Goal: Consume media (video, audio)

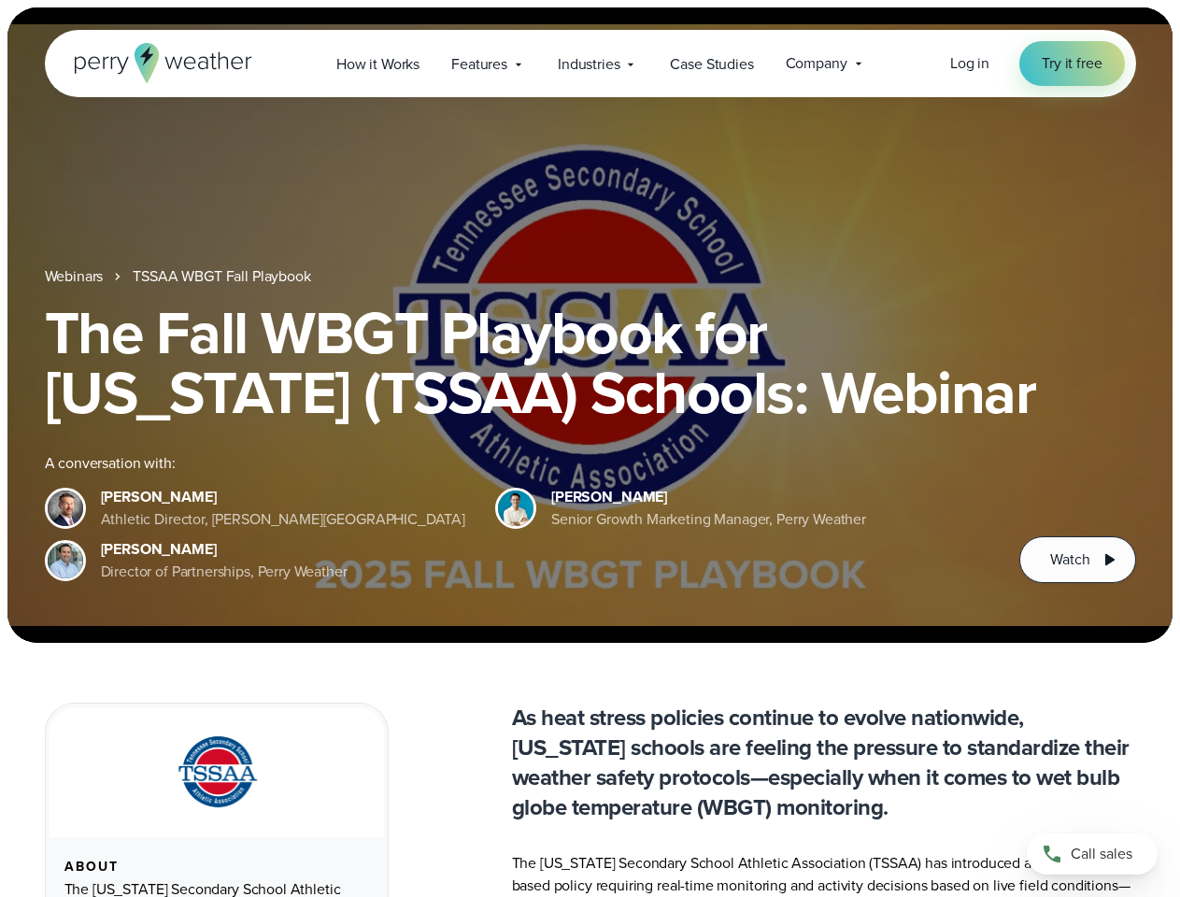
click at [590, 449] on div "The Fall WBGT Playbook for [US_STATE] (TSSAA) Schools: Webinar A conversation w…" at bounding box center [590, 443] width 1091 height 280
click at [590, 64] on span "Industries" at bounding box center [589, 64] width 62 height 22
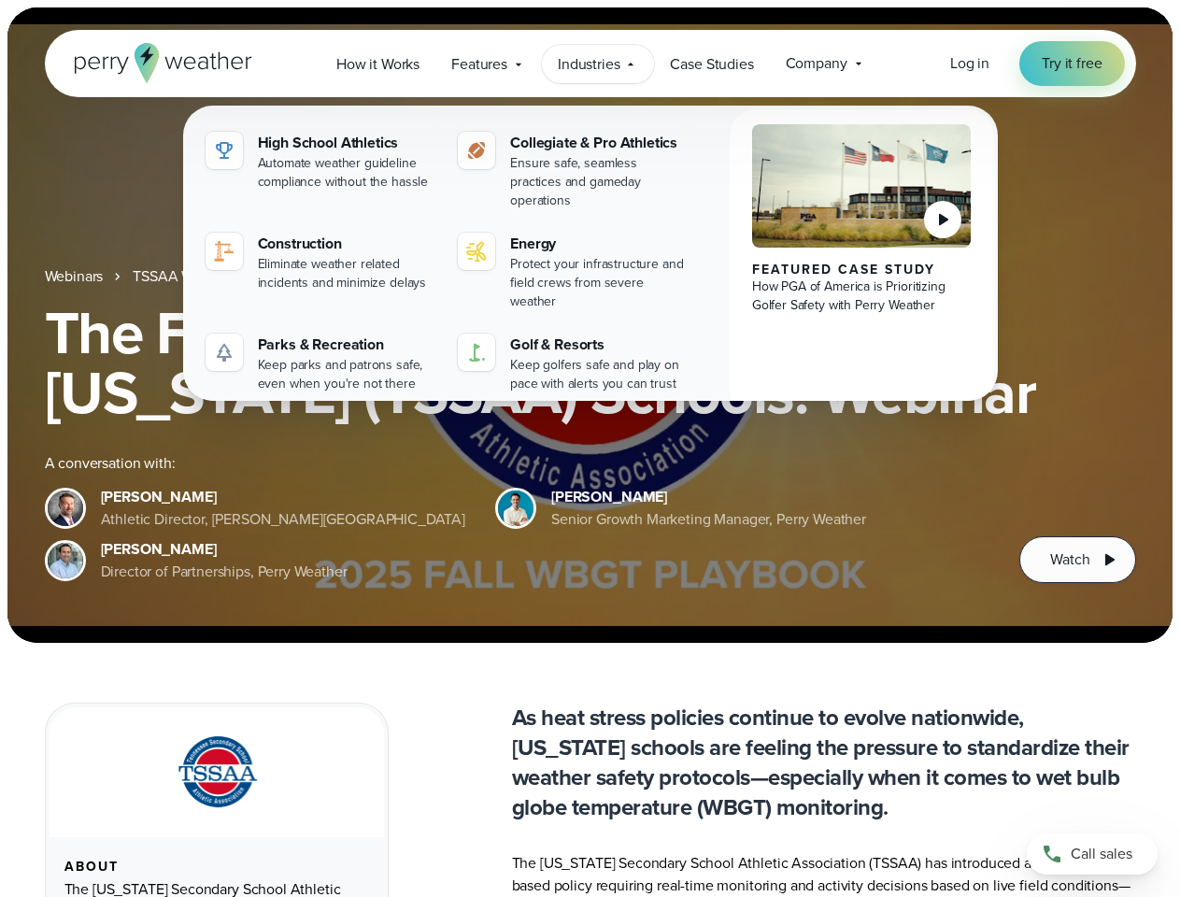
click at [590, 325] on h1 "The Fall WBGT Playbook for [US_STATE] (TSSAA) Schools: Webinar" at bounding box center [590, 363] width 1091 height 120
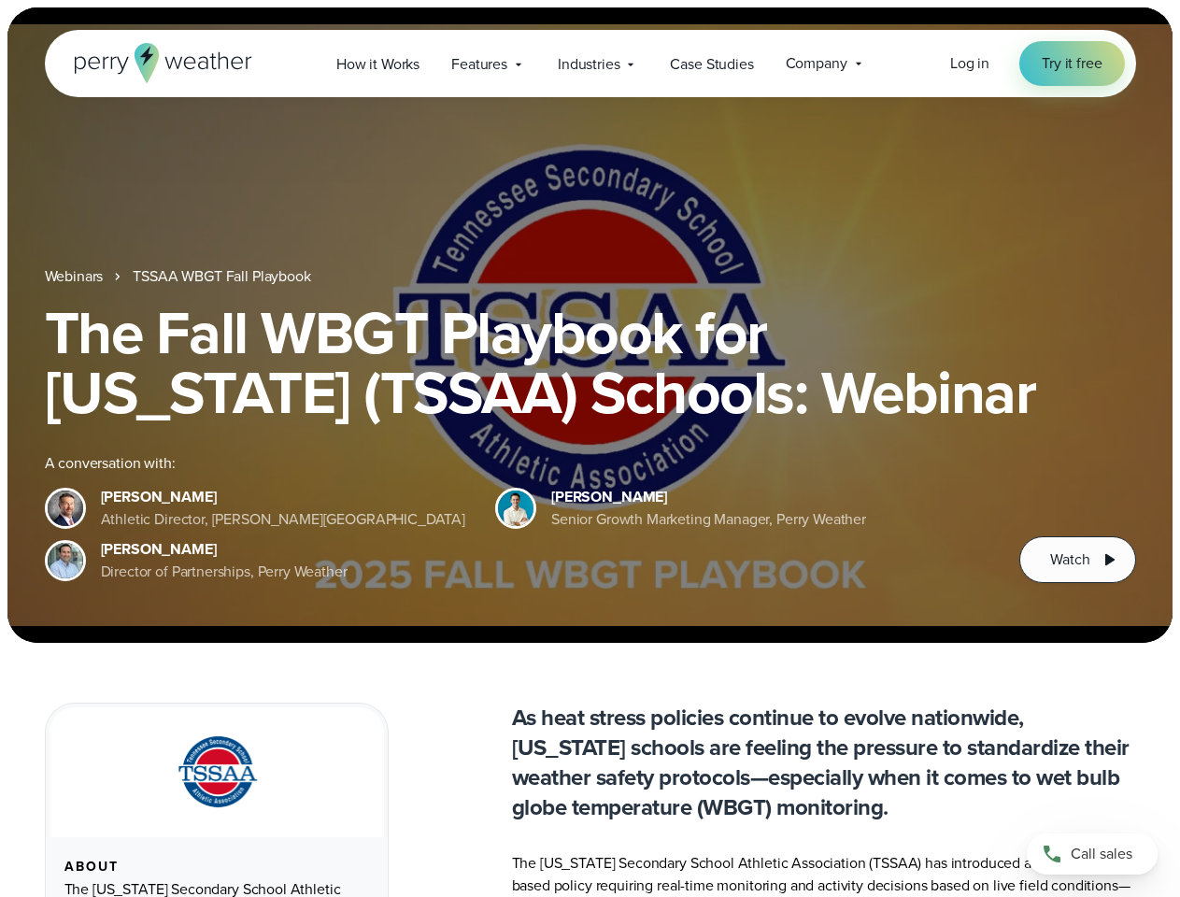
click at [223, 277] on link "TSSAA WBGT Fall Playbook" at bounding box center [222, 276] width 178 height 22
click at [1077, 560] on span "Watch" at bounding box center [1069, 560] width 39 height 22
